Goal: Information Seeking & Learning: Learn about a topic

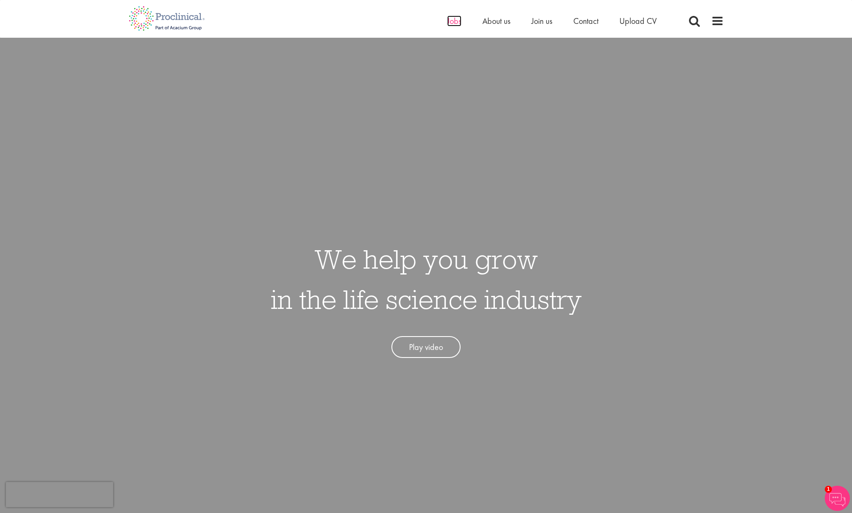
click at [453, 23] on span "Jobs" at bounding box center [454, 21] width 14 height 11
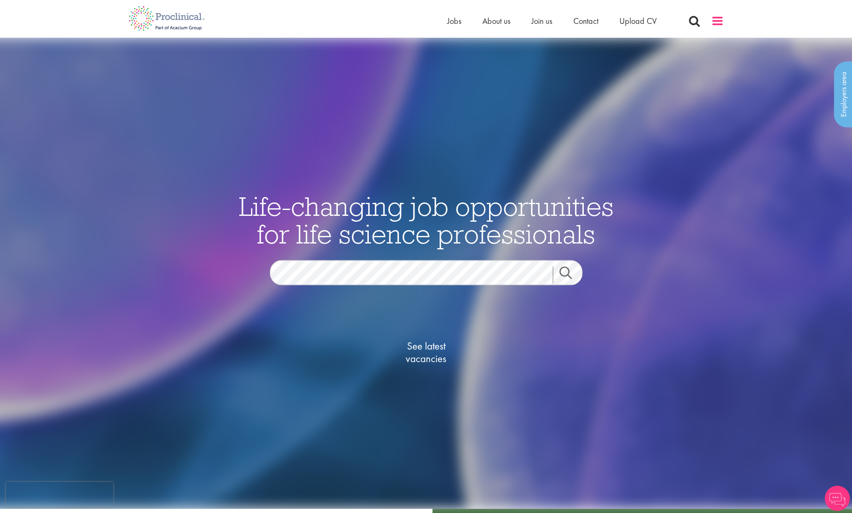
click at [719, 21] on span at bounding box center [717, 21] width 13 height 13
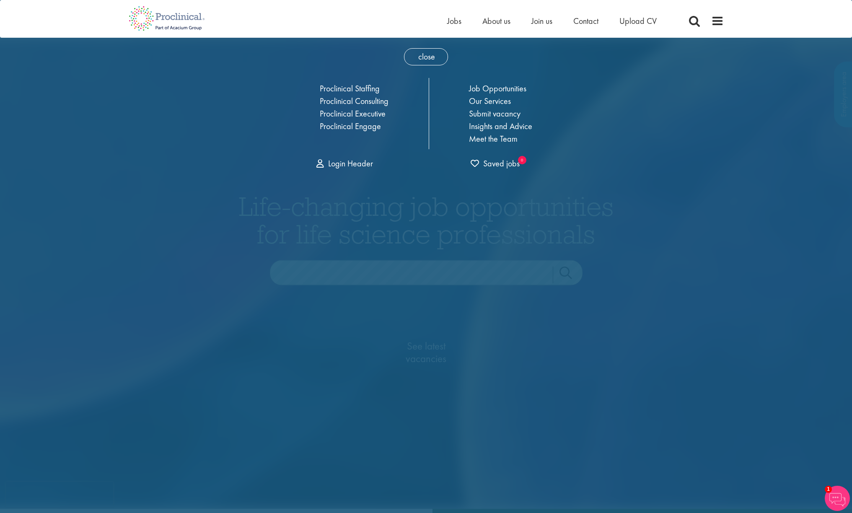
click at [495, 88] on link "Job Opportunities" at bounding box center [497, 88] width 57 height 11
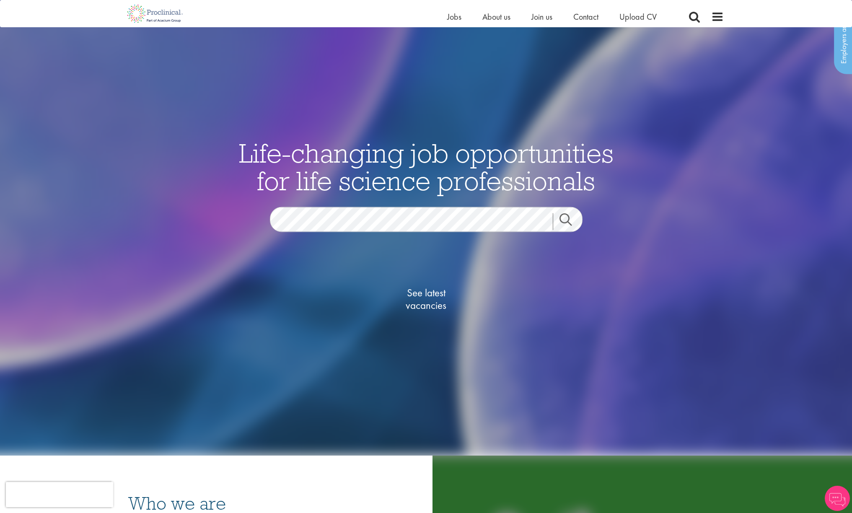
scroll to position [42, 0]
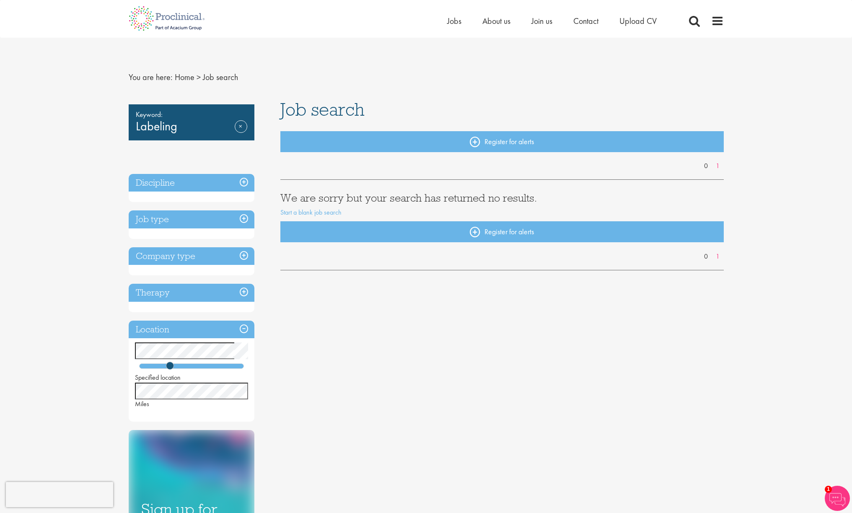
click at [472, 393] on div "Keyword: Labeling Remove Discipline Job type Company type Therapy Location Spec…" at bounding box center [426, 374] width 608 height 549
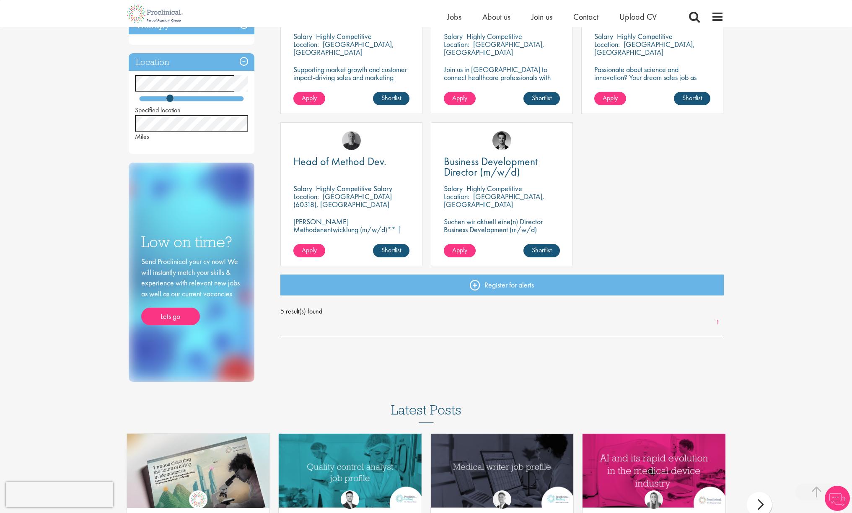
scroll to position [377, 0]
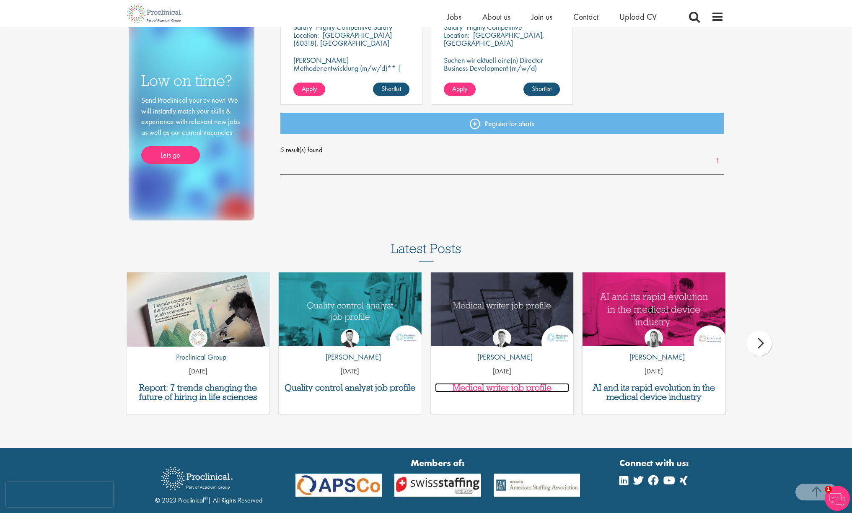
click at [493, 388] on h3 "Medical writer job profile" at bounding box center [502, 387] width 135 height 9
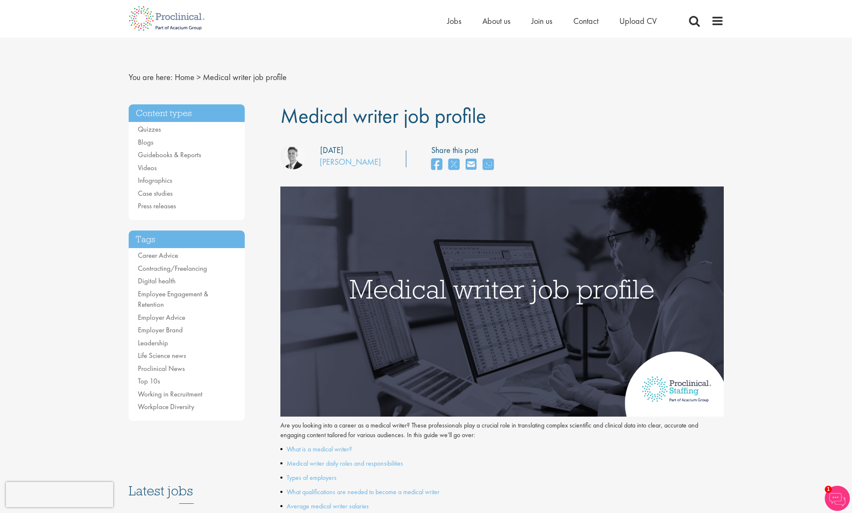
click at [715, 20] on span at bounding box center [717, 21] width 13 height 13
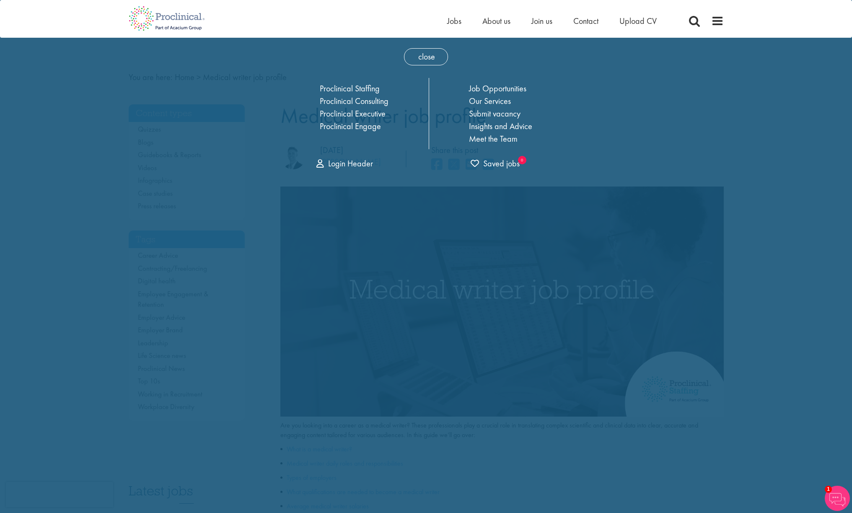
click at [499, 139] on link "Meet the Team" at bounding box center [493, 138] width 49 height 11
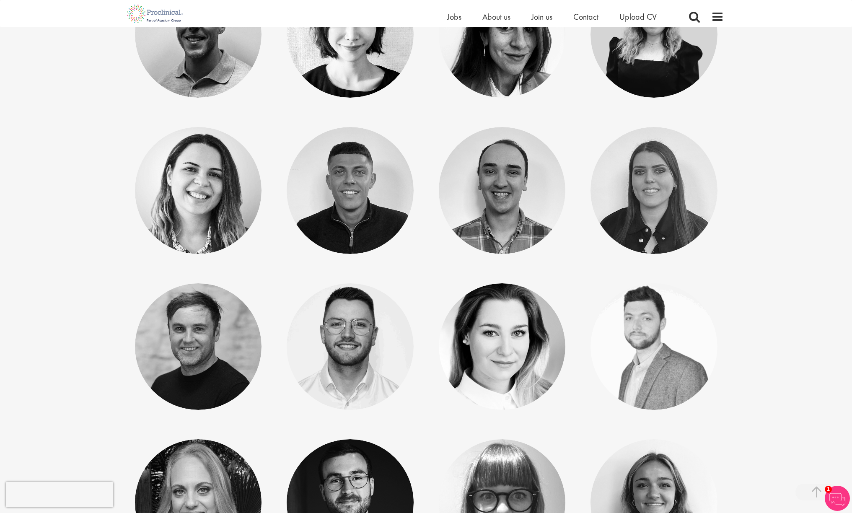
scroll to position [3186, 0]
